Goal: Task Accomplishment & Management: Manage account settings

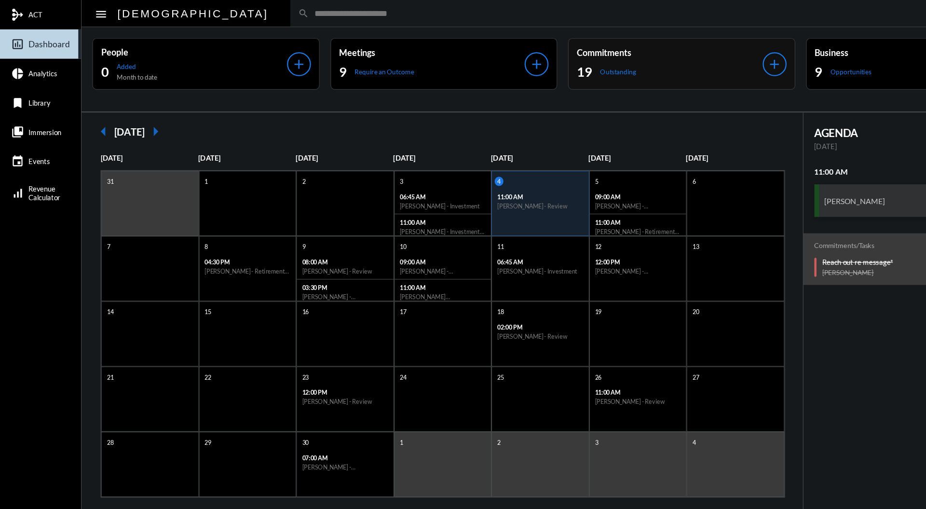
click at [597, 40] on div "Commitments 19 Outstanding add" at bounding box center [605, 57] width 202 height 46
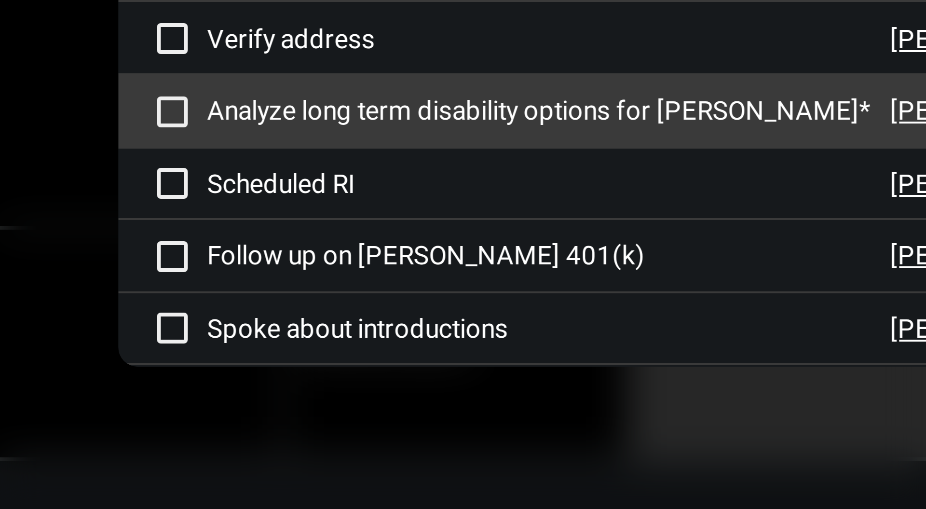
click at [235, 353] on span at bounding box center [236, 354] width 8 height 8
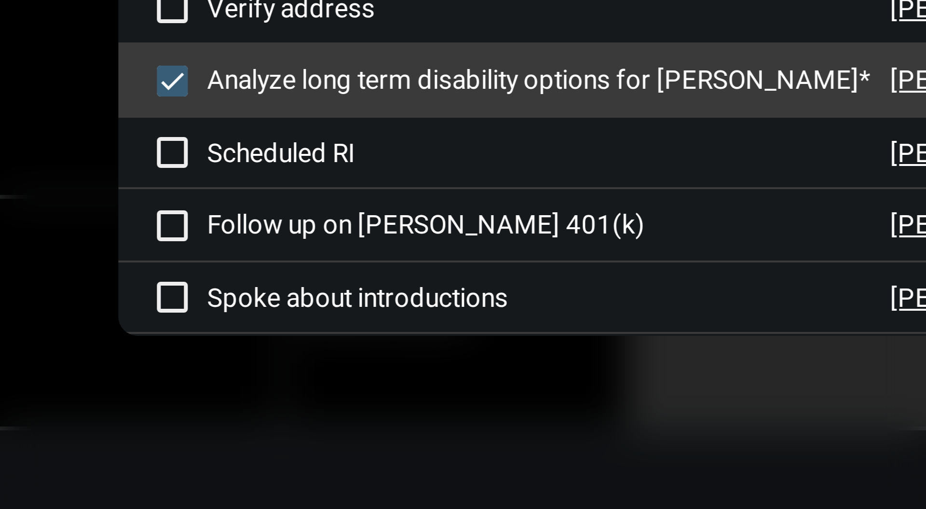
scroll to position [80, 0]
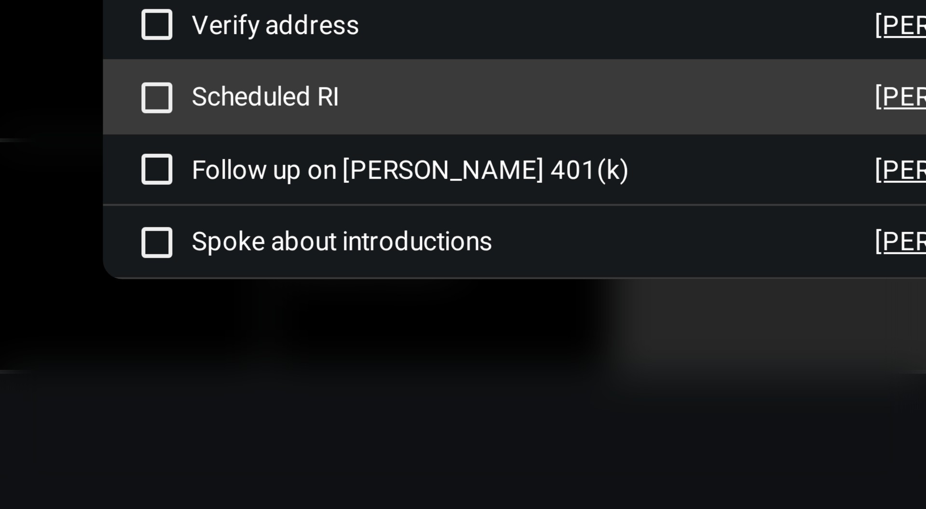
click at [274, 370] on p "Scheduled RI" at bounding box center [329, 372] width 171 height 8
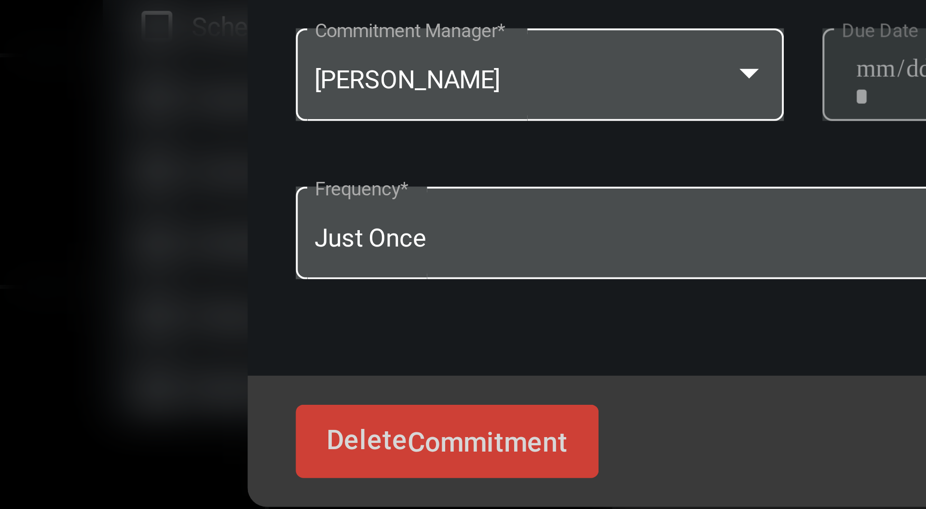
click at [301, 384] on div "Just Once Frequency *" at bounding box center [463, 373] width 386 height 31
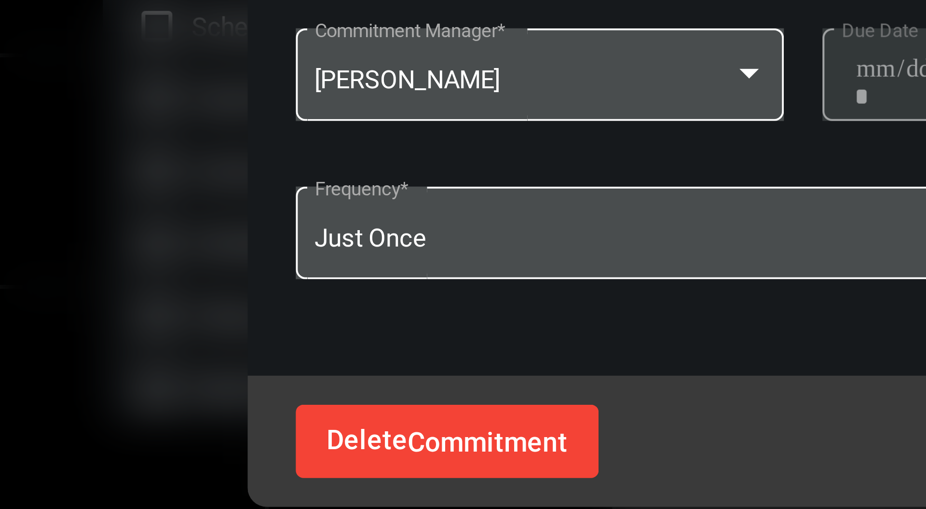
click at [297, 425] on span "Delete Commitment" at bounding box center [308, 421] width 60 height 8
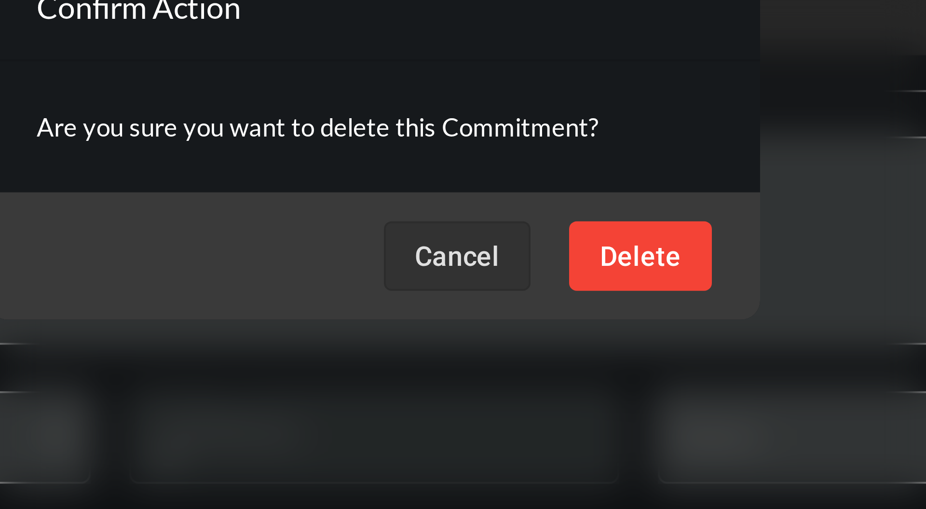
click at [520, 285] on button "Delete" at bounding box center [530, 284] width 36 height 17
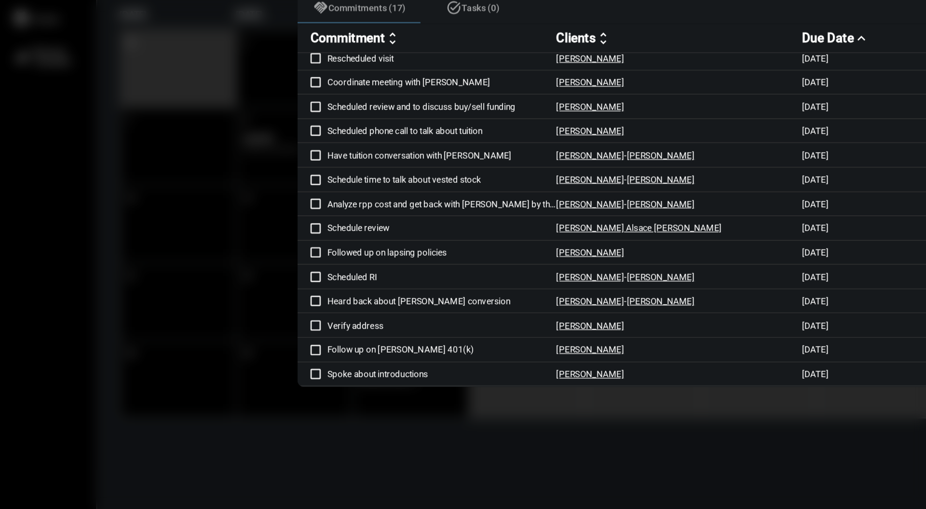
scroll to position [0, 0]
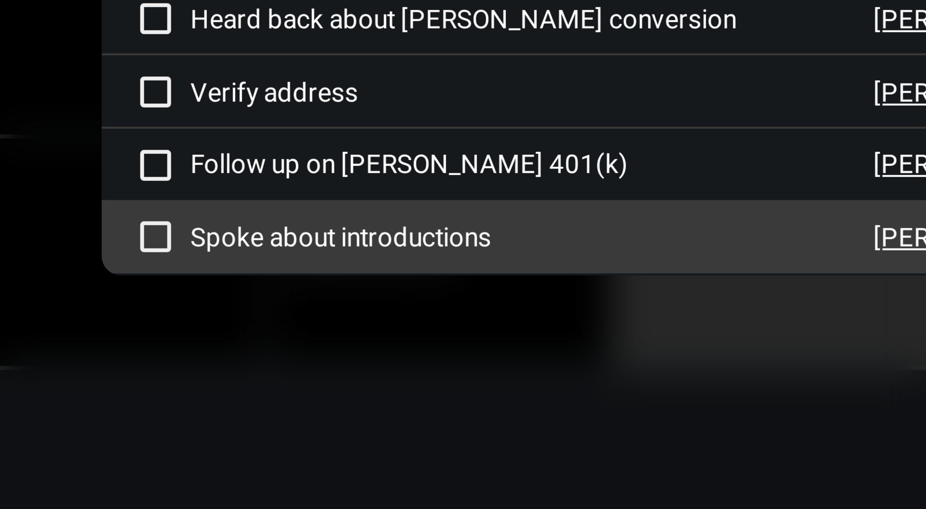
click at [314, 409] on p "Spoke about introductions" at bounding box center [329, 408] width 171 height 8
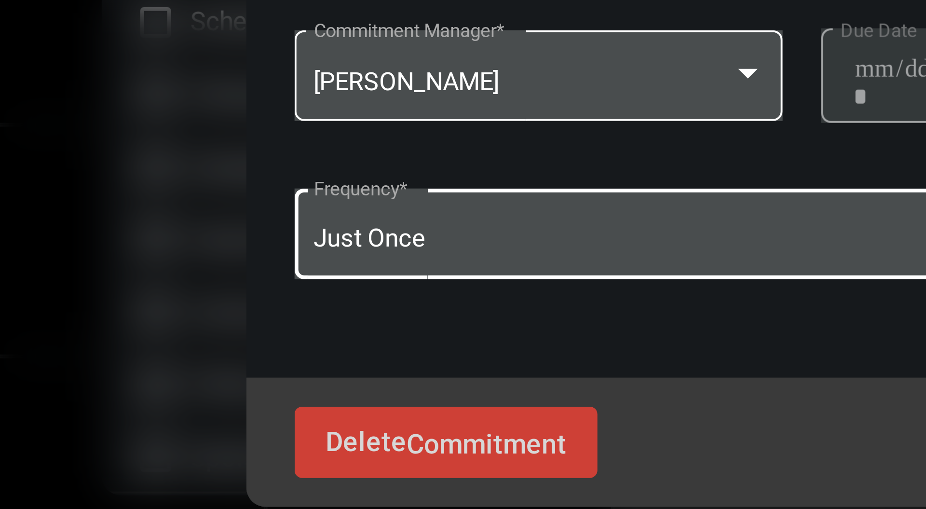
click at [318, 351] on div "Just Once" at bounding box center [459, 353] width 368 height 7
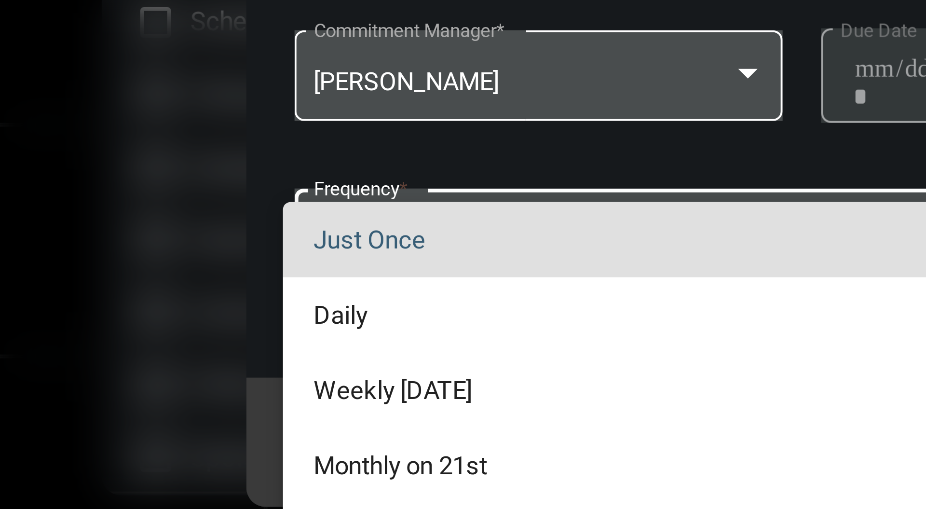
click at [260, 375] on div at bounding box center [463, 254] width 926 height 509
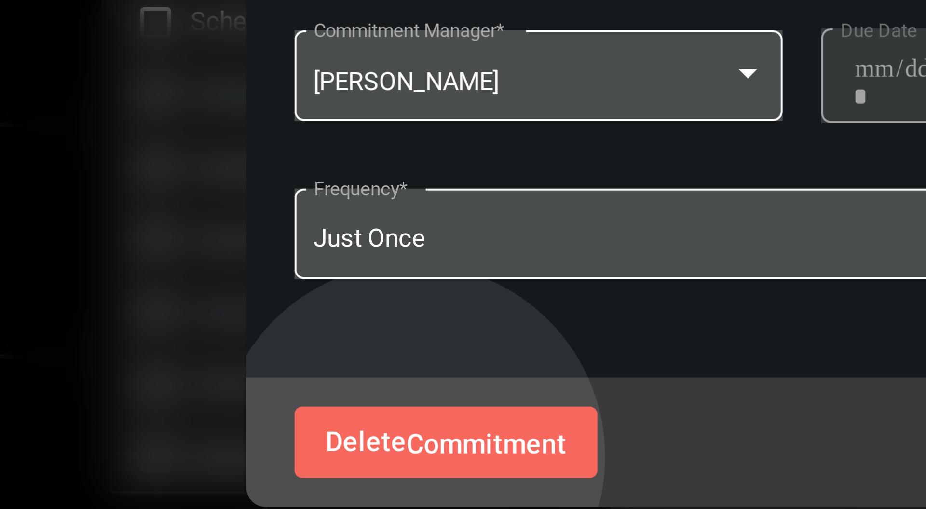
click at [299, 409] on span "Commitment" at bounding box center [318, 405] width 40 height 8
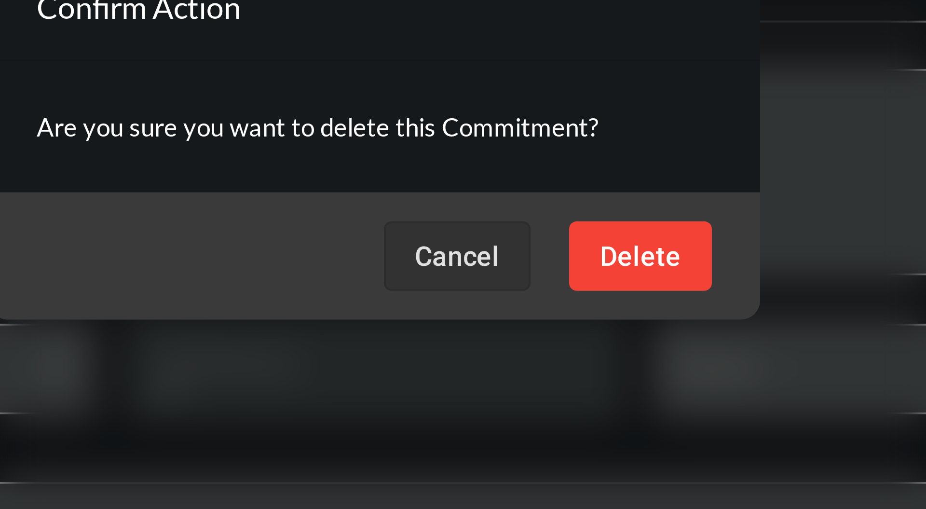
click at [531, 286] on span "Delete" at bounding box center [530, 285] width 20 height 8
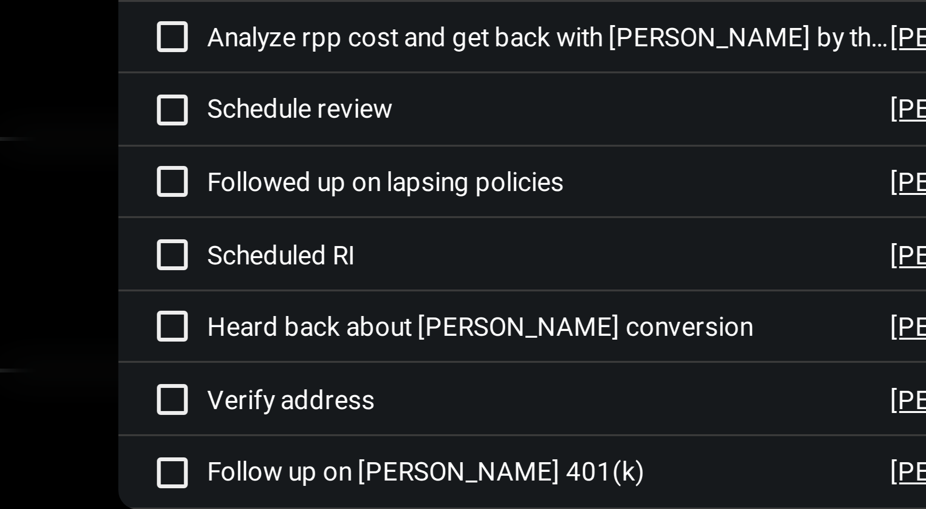
scroll to position [44, 0]
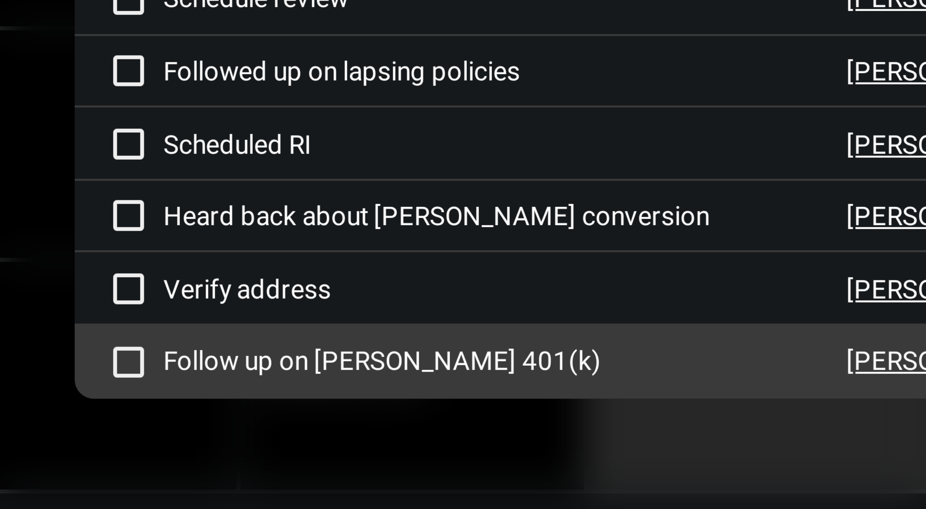
click at [233, 406] on span at bounding box center [236, 409] width 8 height 8
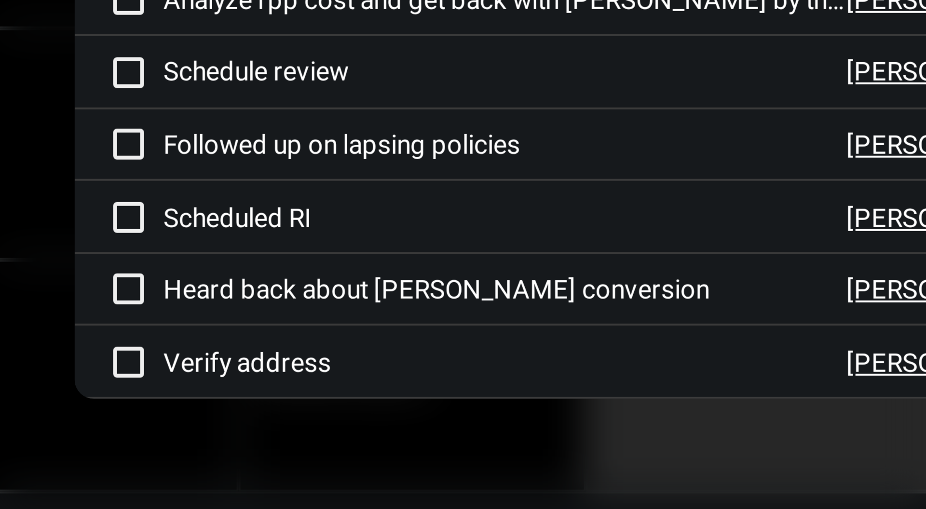
scroll to position [26, 0]
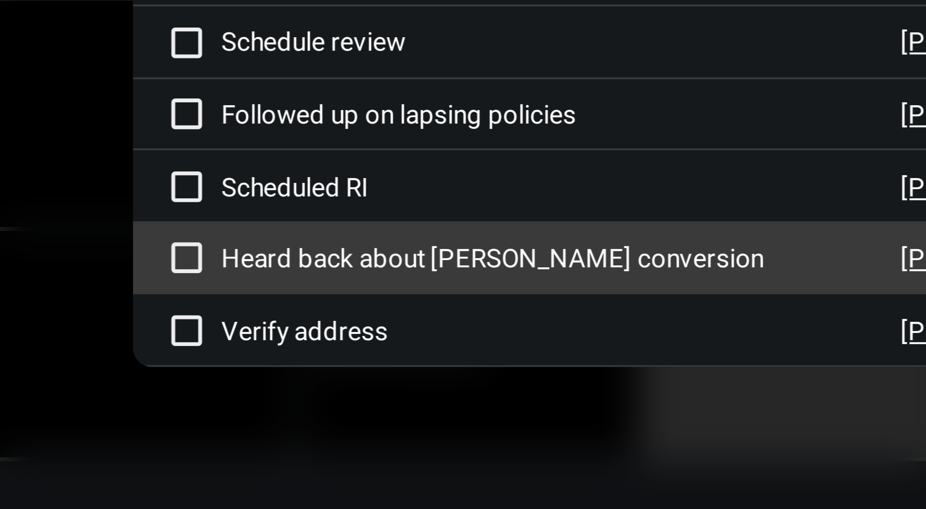
click at [237, 391] on span at bounding box center [236, 391] width 8 height 8
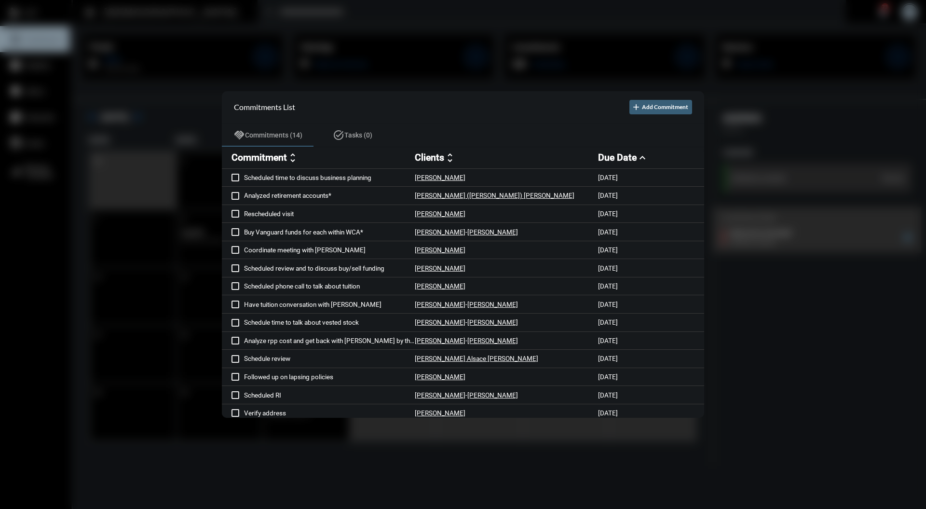
scroll to position [7, 0]
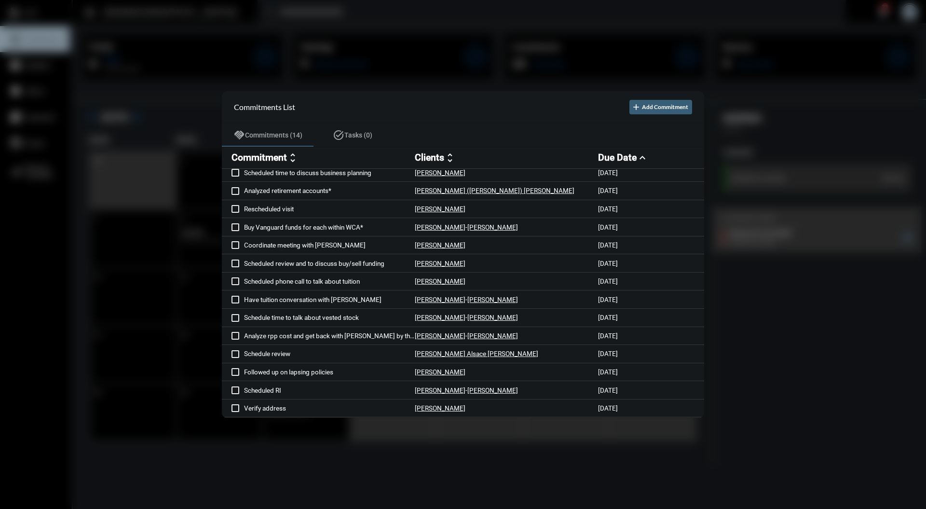
click at [577, 42] on div at bounding box center [463, 254] width 926 height 509
